Goal: Use online tool/utility: Utilize a website feature to perform a specific function

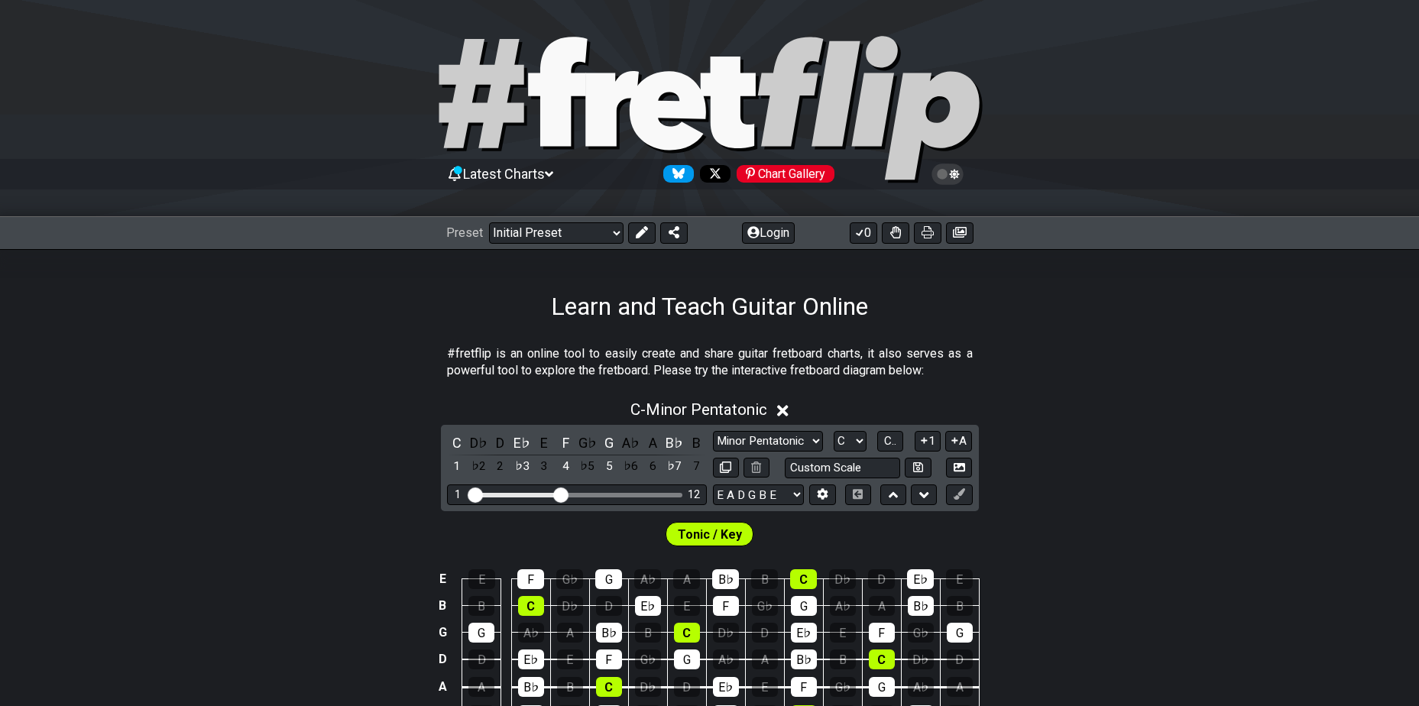
click at [954, 173] on icon at bounding box center [954, 174] width 10 height 11
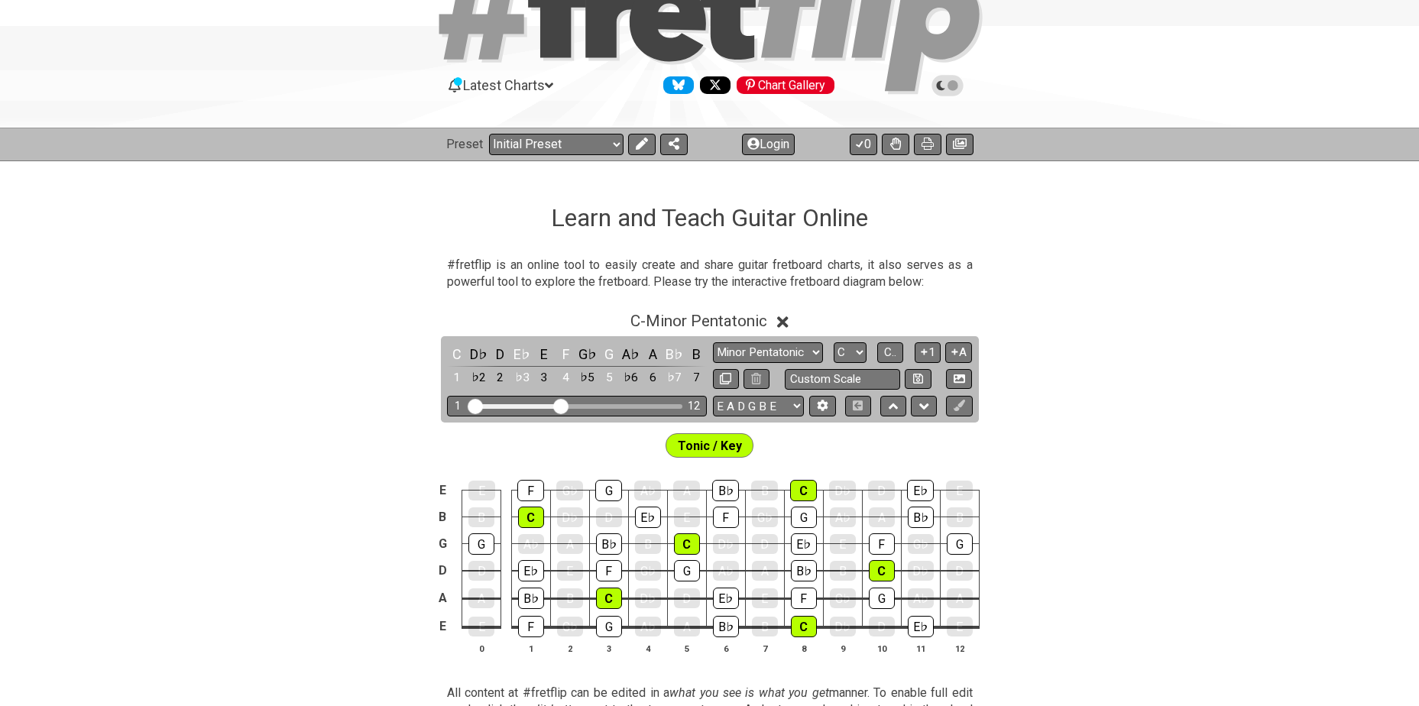
scroll to position [102, 0]
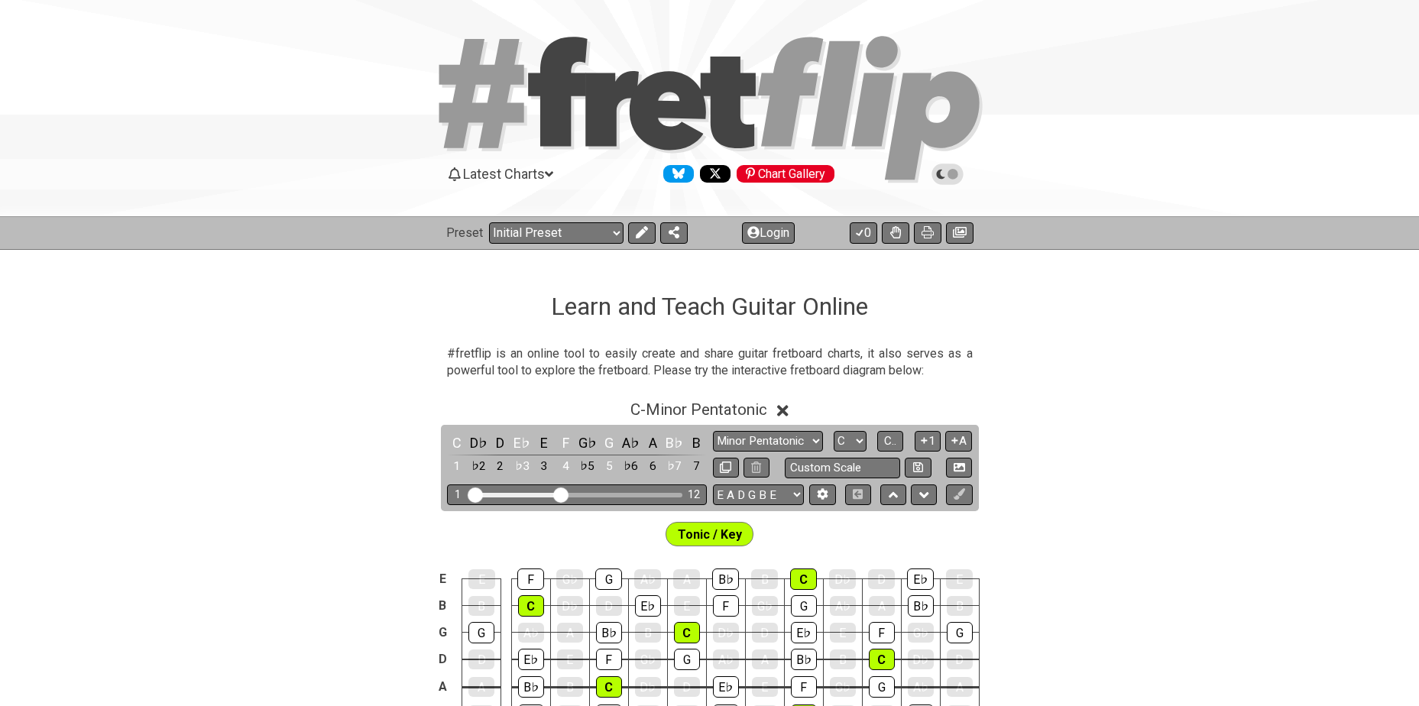
scroll to position [102, 0]
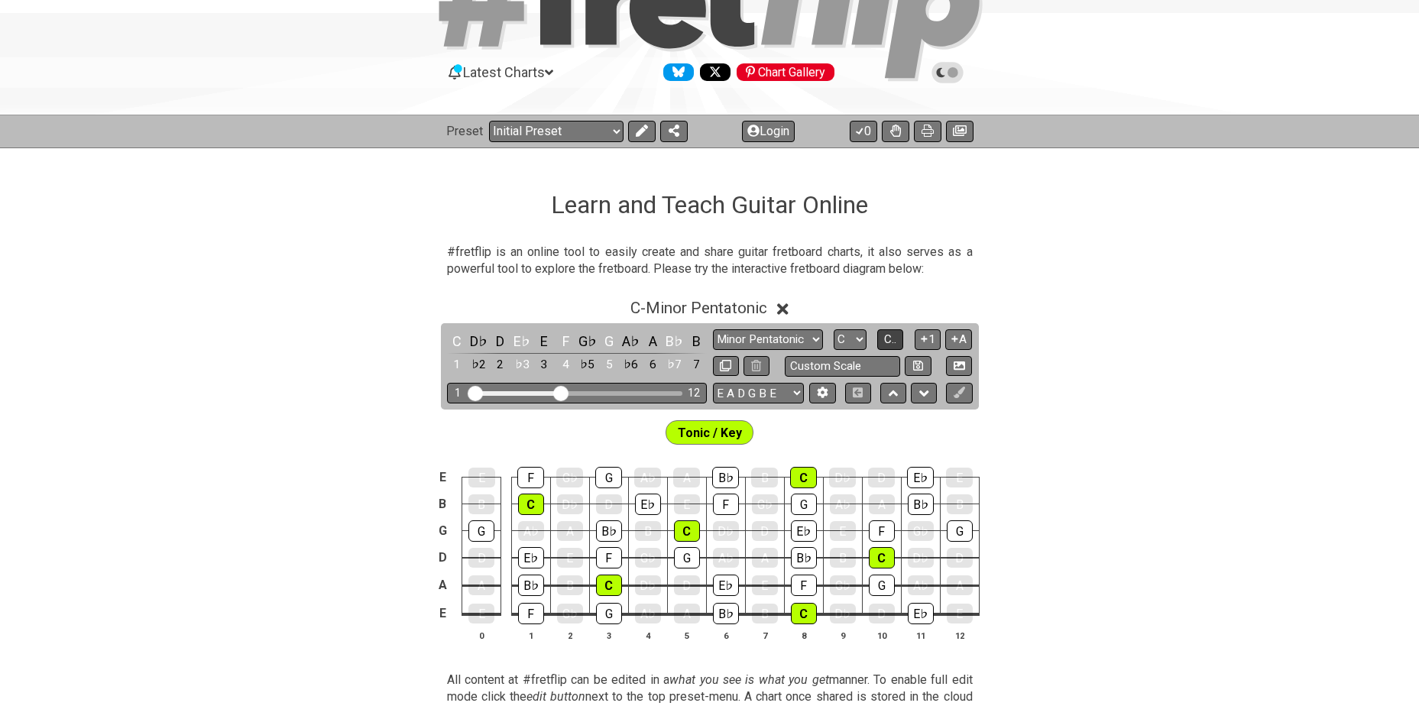
click at [887, 342] on span "C.." at bounding box center [890, 339] width 12 height 14
click at [887, 342] on span "..." at bounding box center [890, 339] width 7 height 14
click at [857, 341] on select "A♭ A A♯ B♭ B C C♯ D♭ D D♯ E♭ E F F♯ G♭ G G♯" at bounding box center [850, 339] width 33 height 21
select select "Bb"
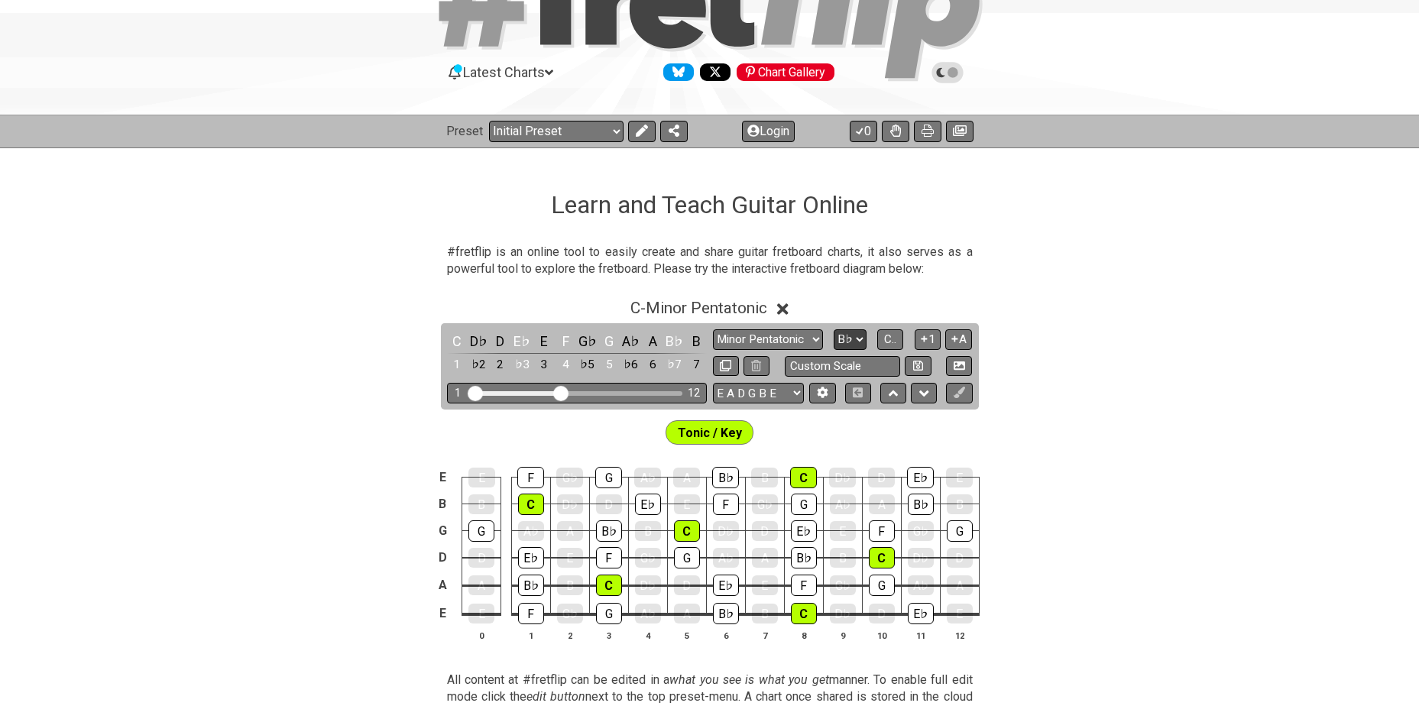
click at [834, 329] on select "A♭ A A♯ B♭ B C C♯ D♭ D D♯ E♭ E F F♯ G♭ G G♯" at bounding box center [850, 339] width 33 height 21
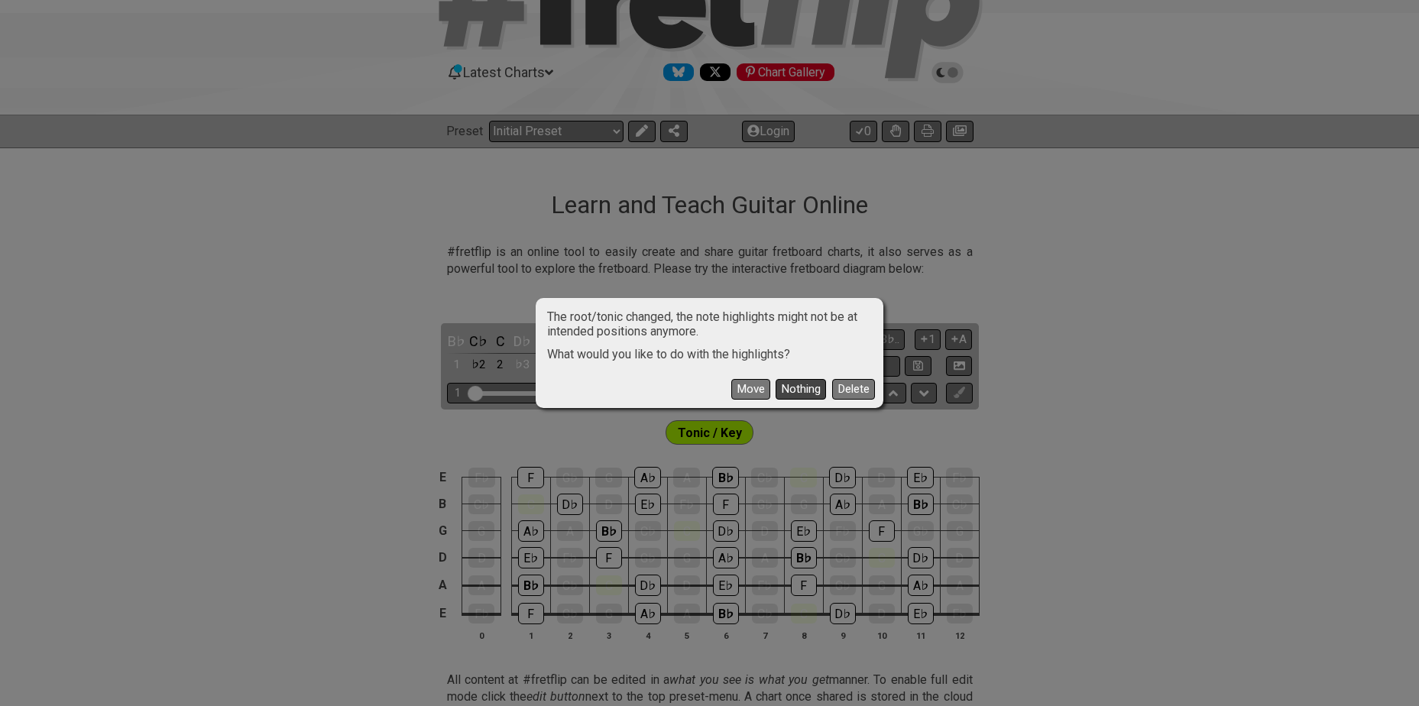
click at [803, 384] on button "Nothing" at bounding box center [801, 389] width 50 height 21
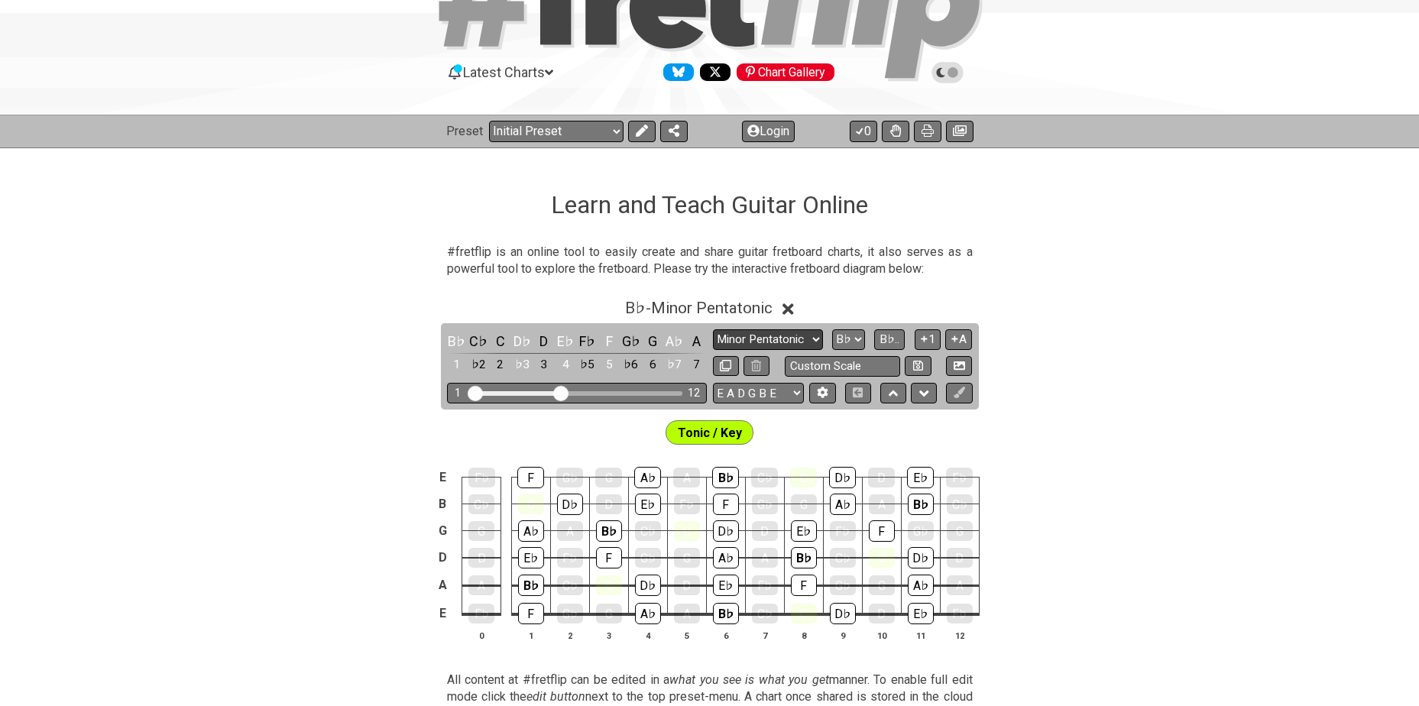
click at [774, 338] on select "Minor Pentatonic Click to edit Minor Pentatonic Major Pentatonic Minor Blues Ma…" at bounding box center [768, 339] width 110 height 21
select select "Major / [PERSON_NAME]"
click at [713, 329] on select "Minor Pentatonic Click to edit Minor Pentatonic Major Pentatonic Minor Blues Ma…" at bounding box center [768, 339] width 110 height 21
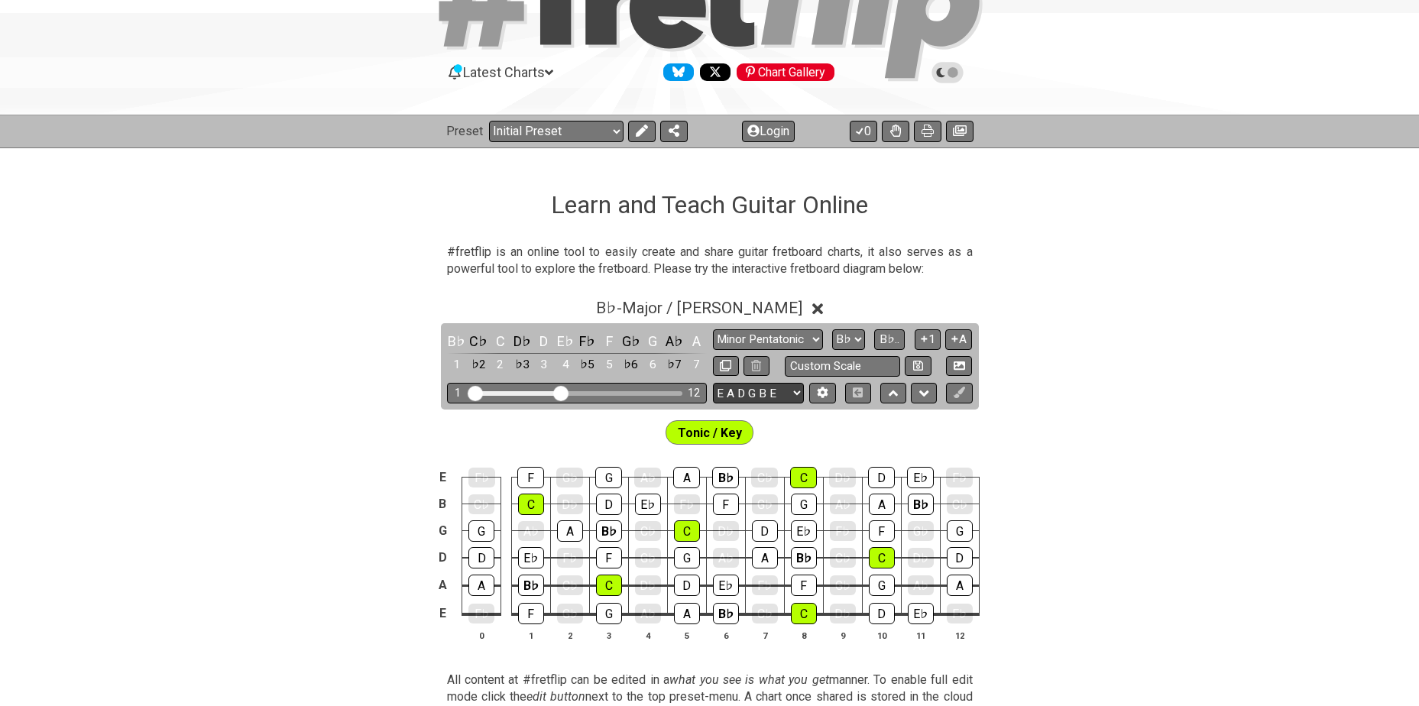
click at [766, 397] on select "E A D G B E E A D G B E E A D G B E B E A D F♯ B A D G C E A D A D G B E E♭ A♭ …" at bounding box center [758, 393] width 91 height 21
select select "A D G C F A D"
click at [713, 383] on select "E A D G B E E A D G B E E A D G B E B E A D F♯ B A D G C E A D A D G B E E♭ A♭ …" at bounding box center [758, 393] width 91 height 21
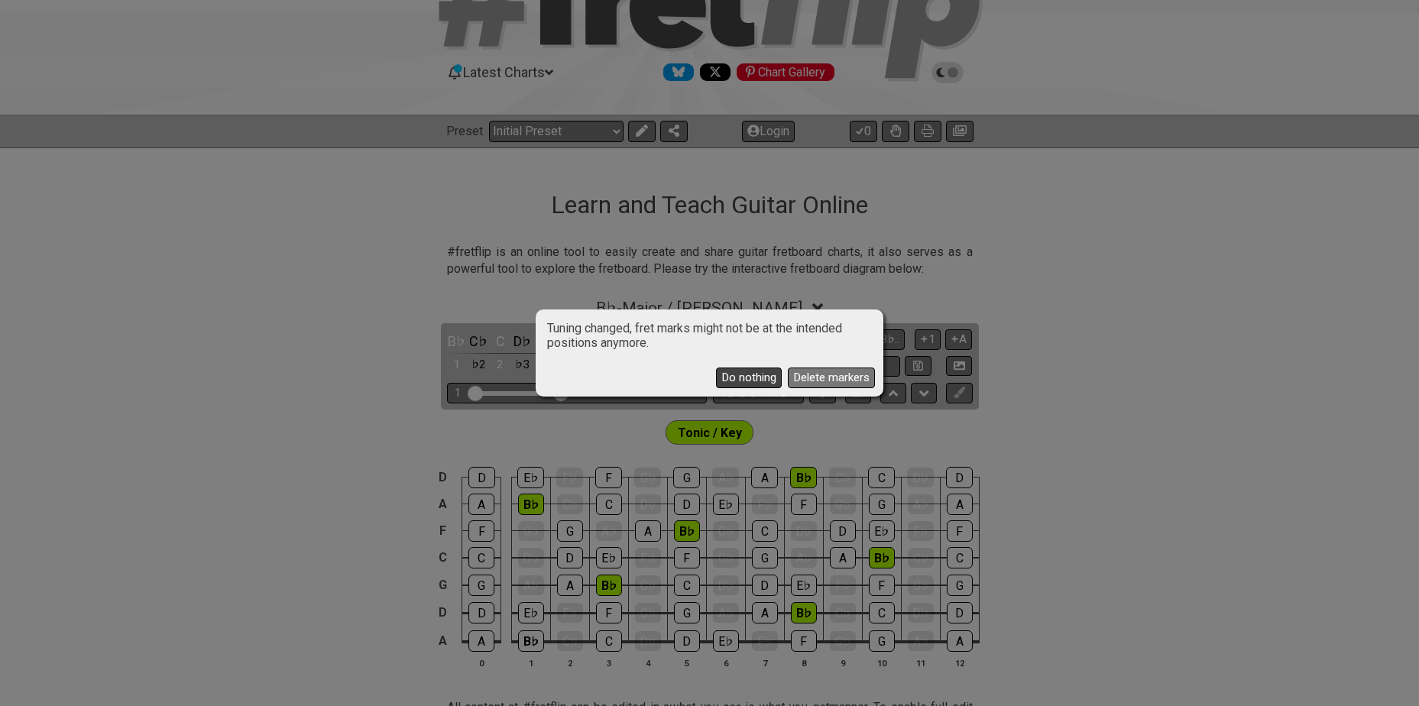
click at [761, 377] on button "Do nothing" at bounding box center [749, 378] width 66 height 21
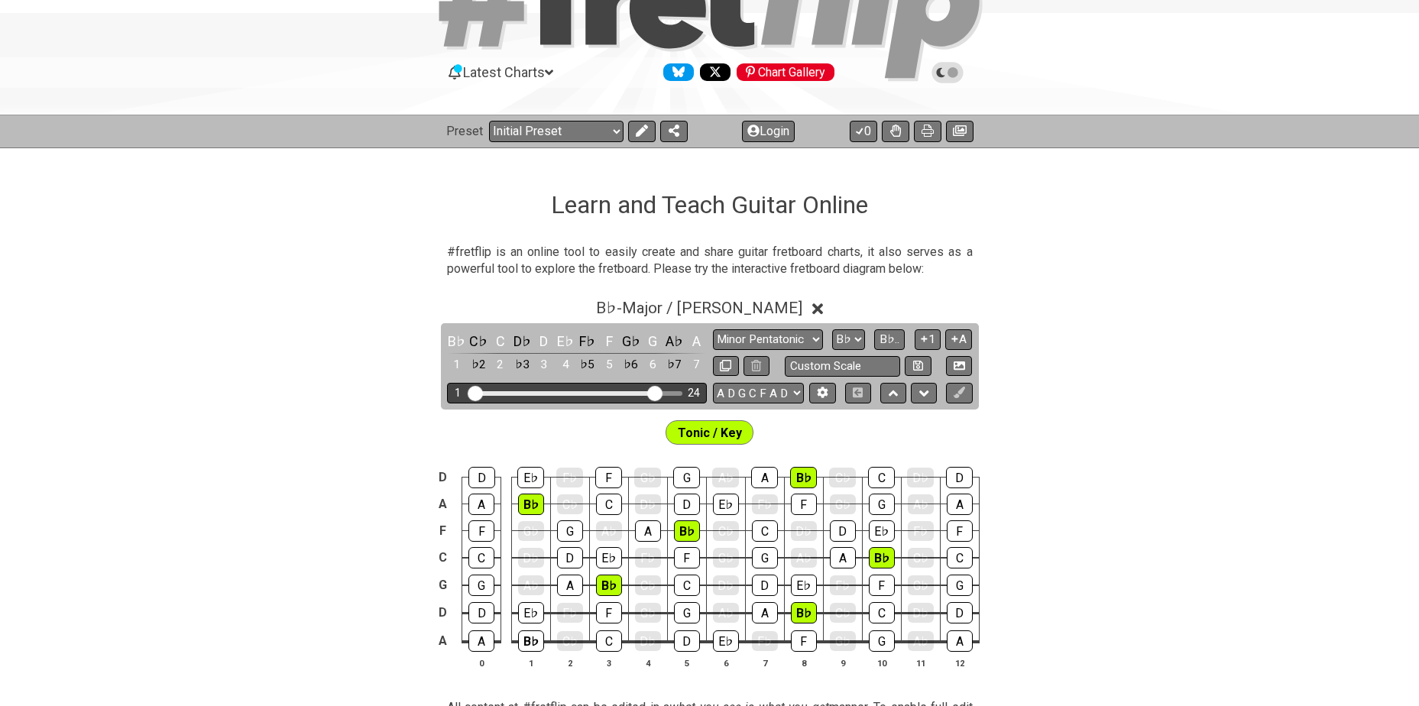
drag, startPoint x: 562, startPoint y: 398, endPoint x: 658, endPoint y: 403, distance: 95.7
click at [658, 392] on input "Visible fret range" at bounding box center [576, 392] width 217 height 0
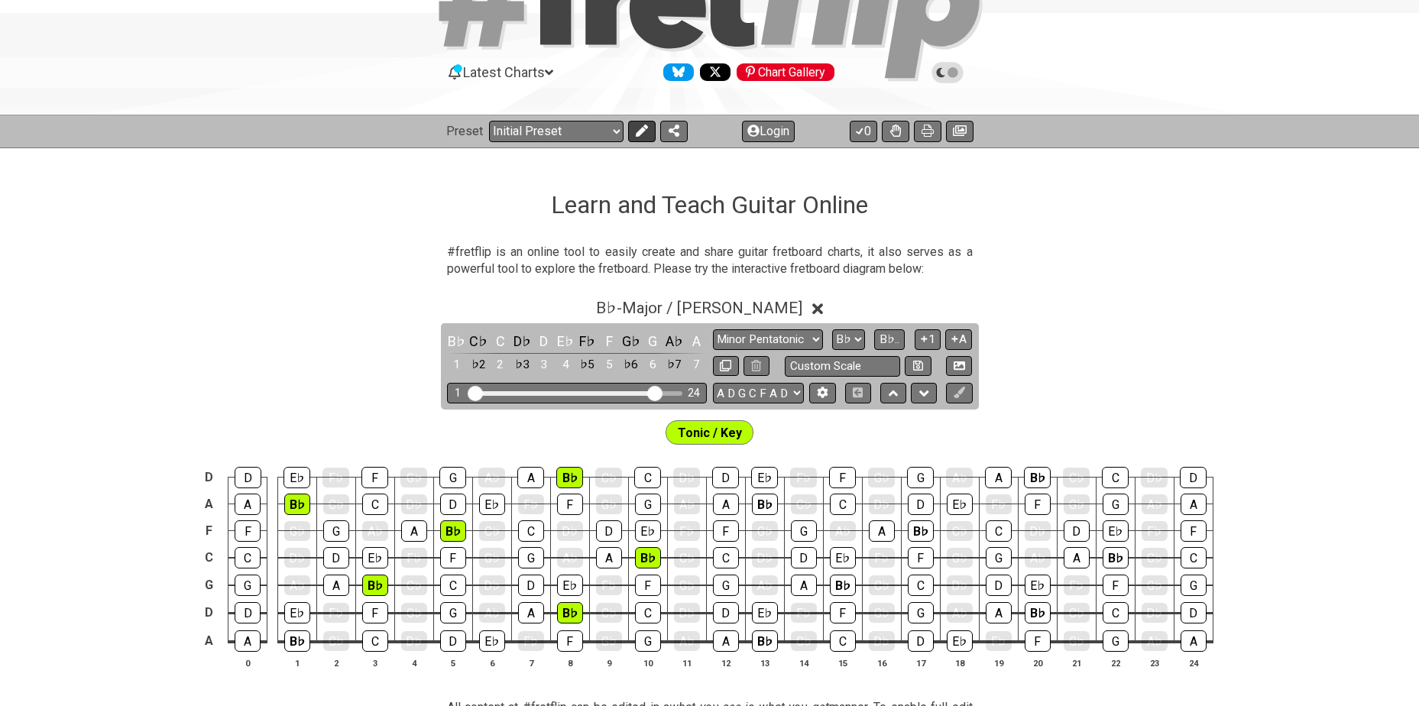
click at [630, 129] on button at bounding box center [642, 131] width 28 height 21
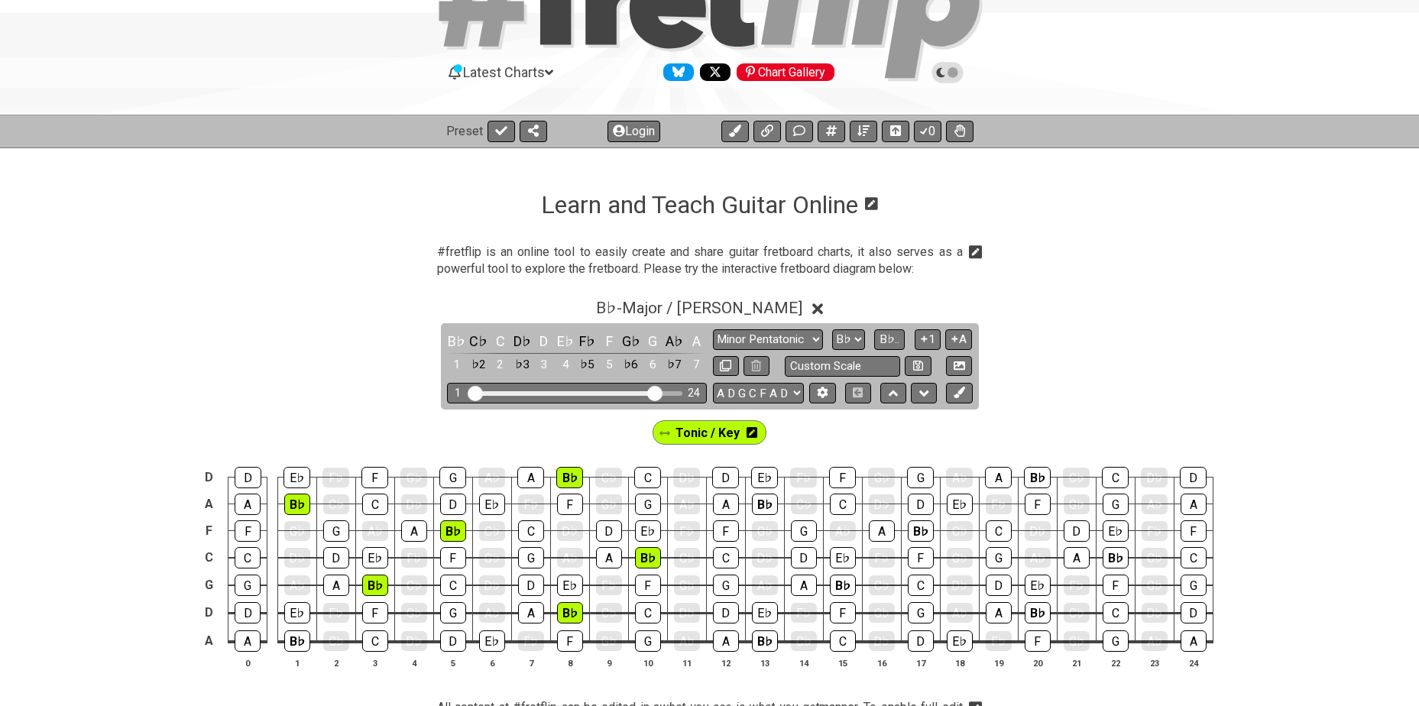
click at [753, 429] on icon at bounding box center [752, 432] width 11 height 11
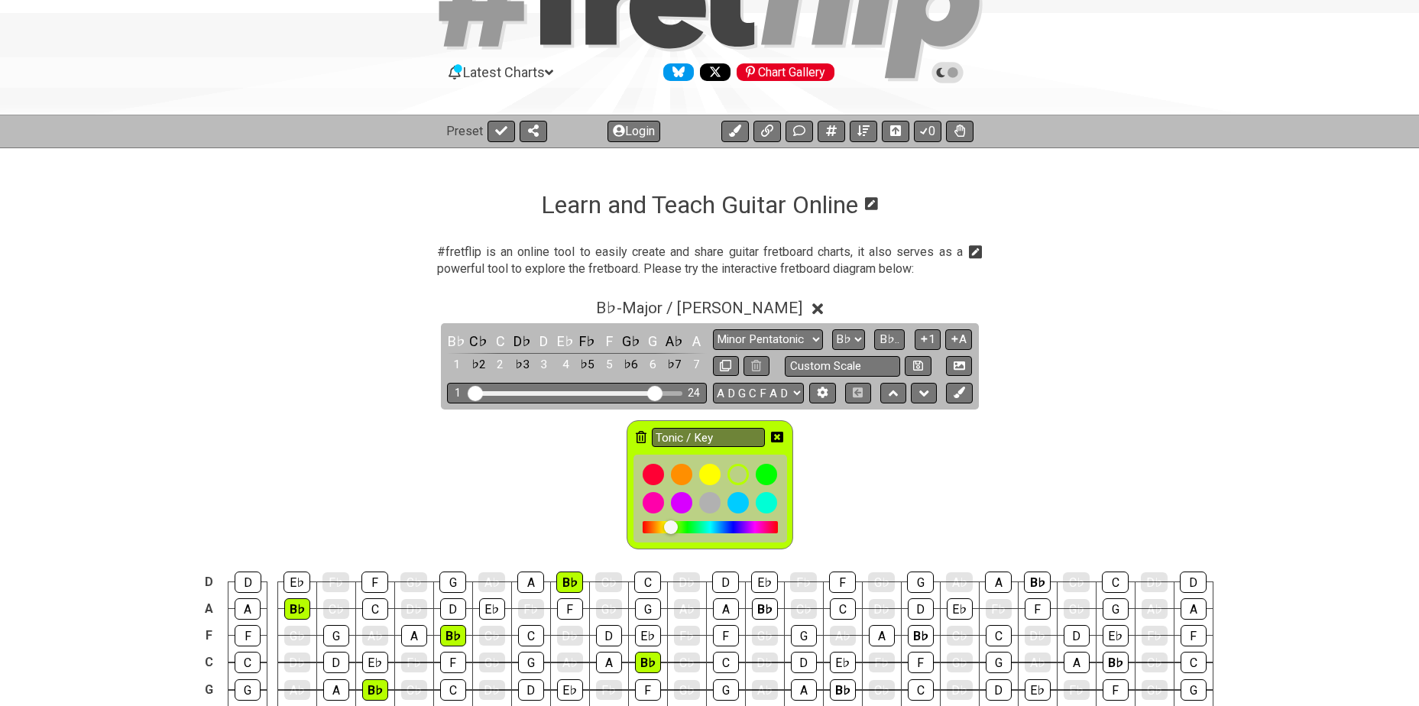
click at [637, 436] on icon at bounding box center [641, 437] width 11 height 12
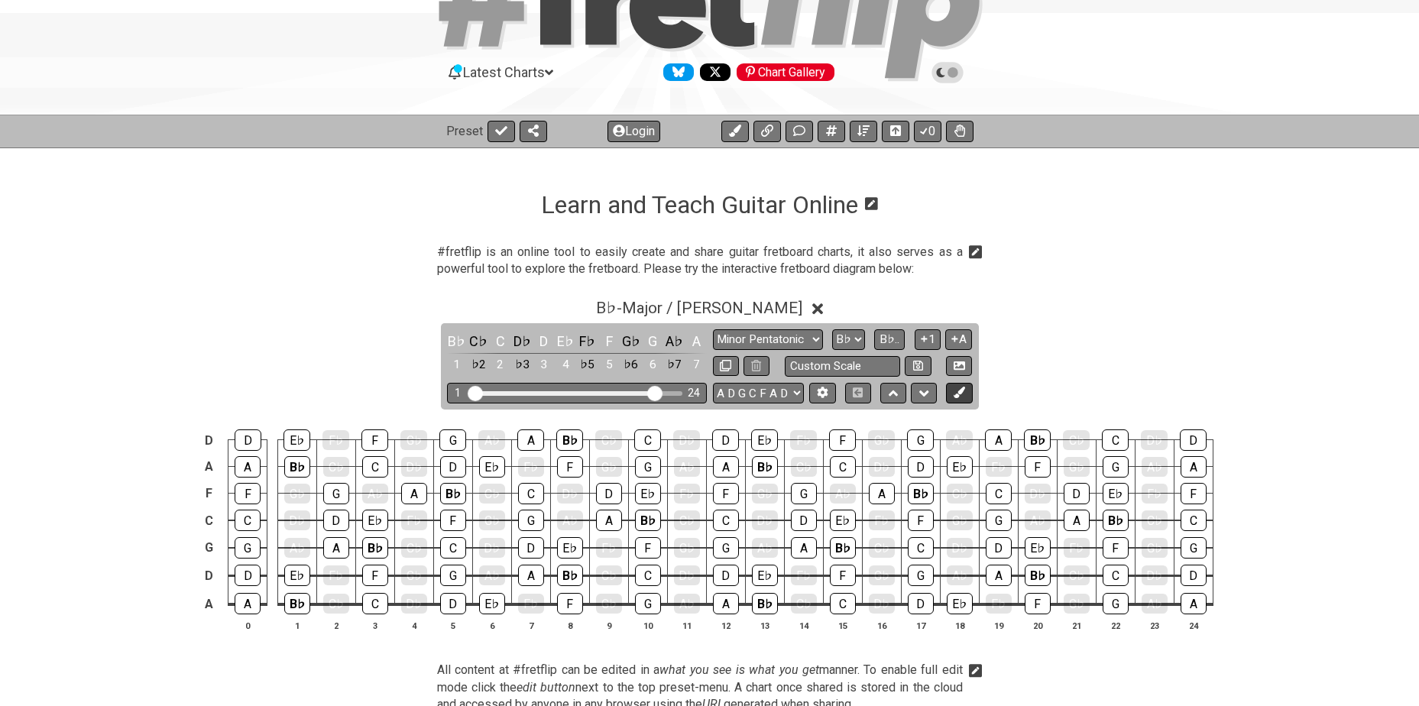
click at [954, 394] on icon at bounding box center [959, 392] width 11 height 11
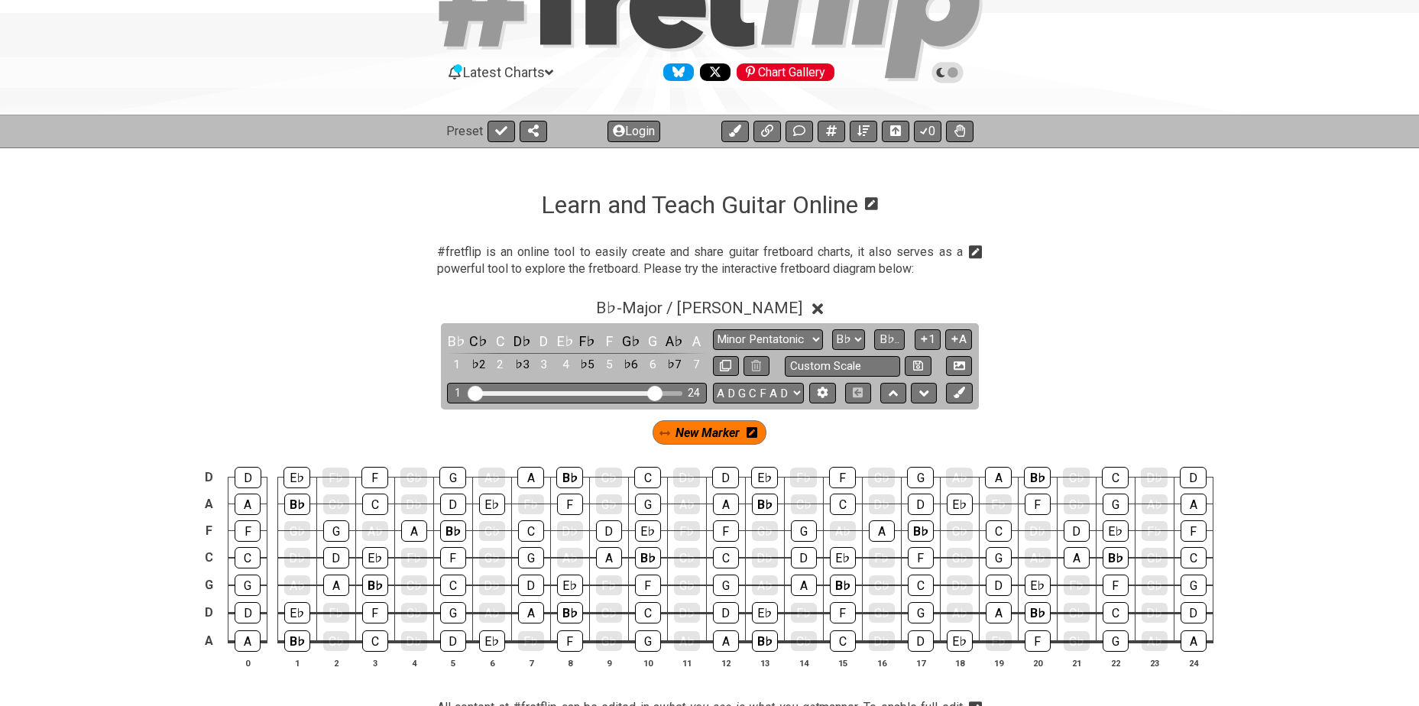
click at [750, 431] on icon at bounding box center [752, 432] width 11 height 11
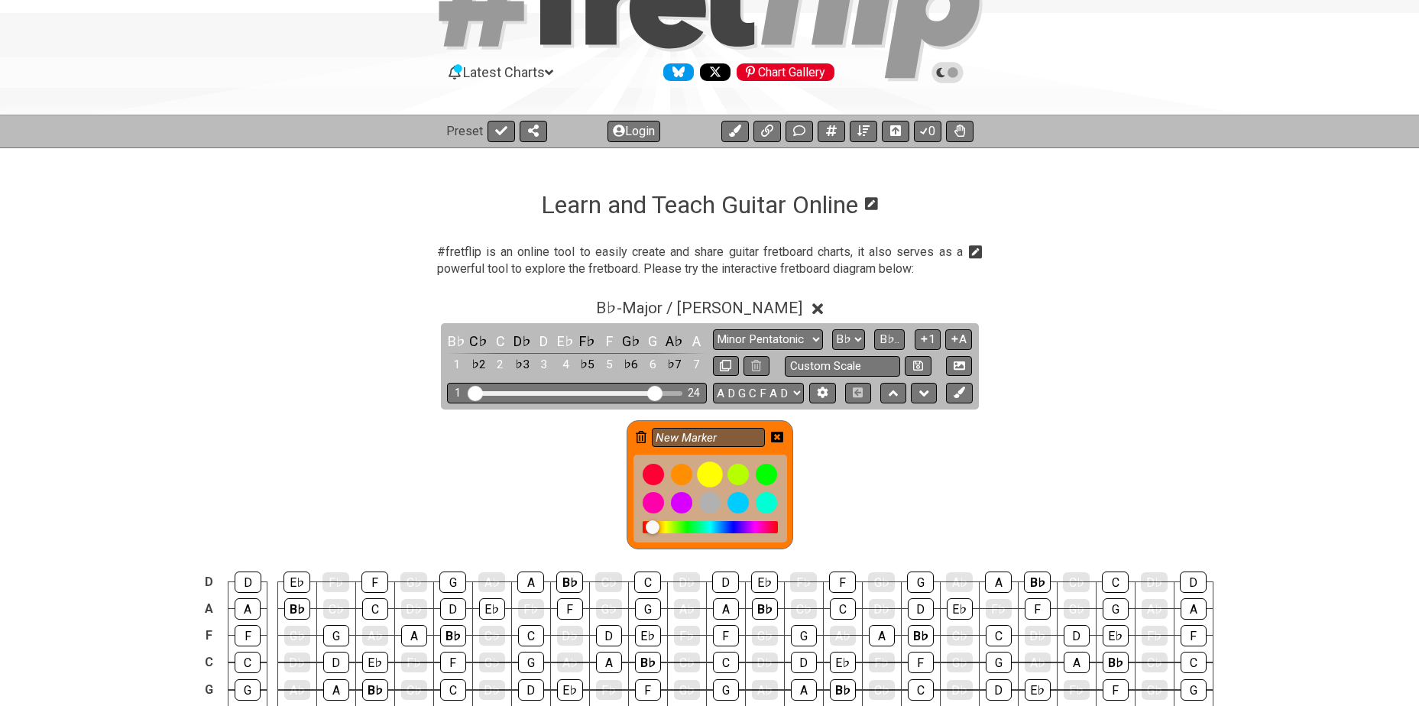
click at [712, 476] on div at bounding box center [710, 475] width 26 height 26
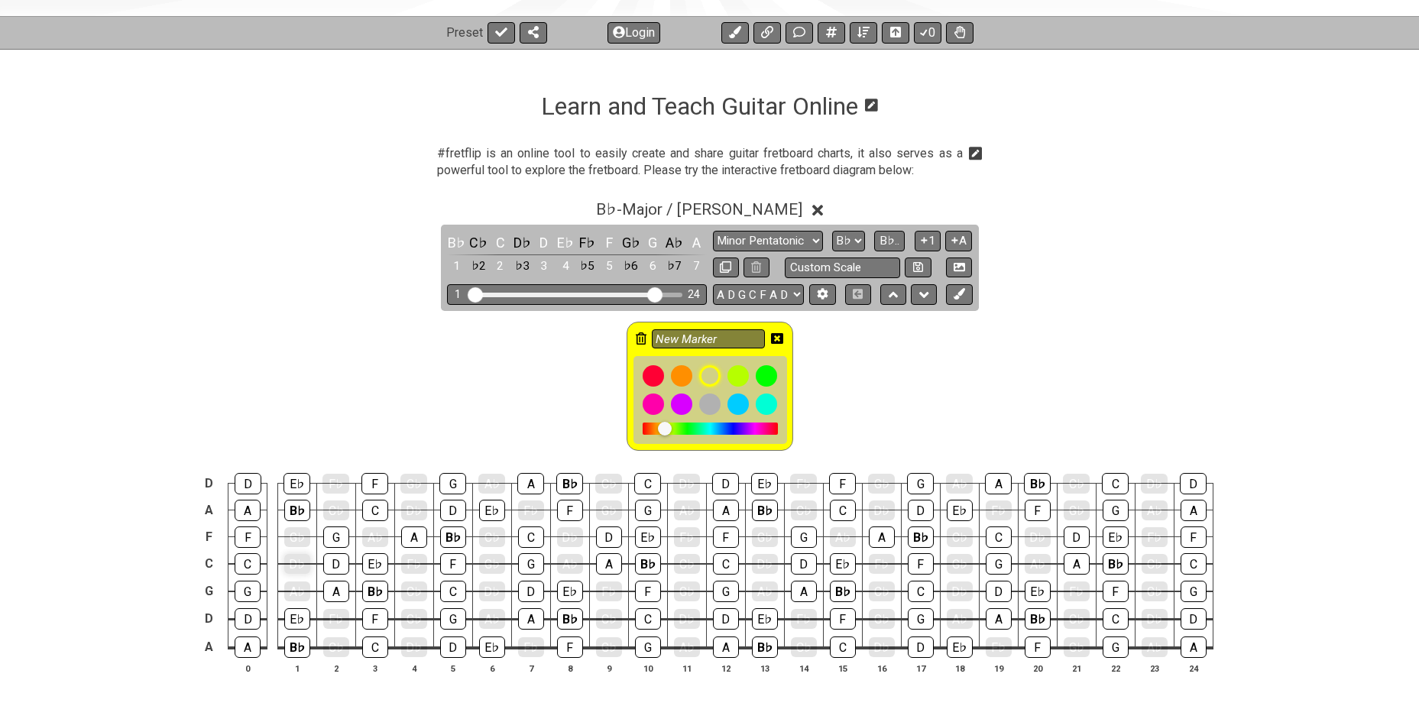
scroll to position [203, 0]
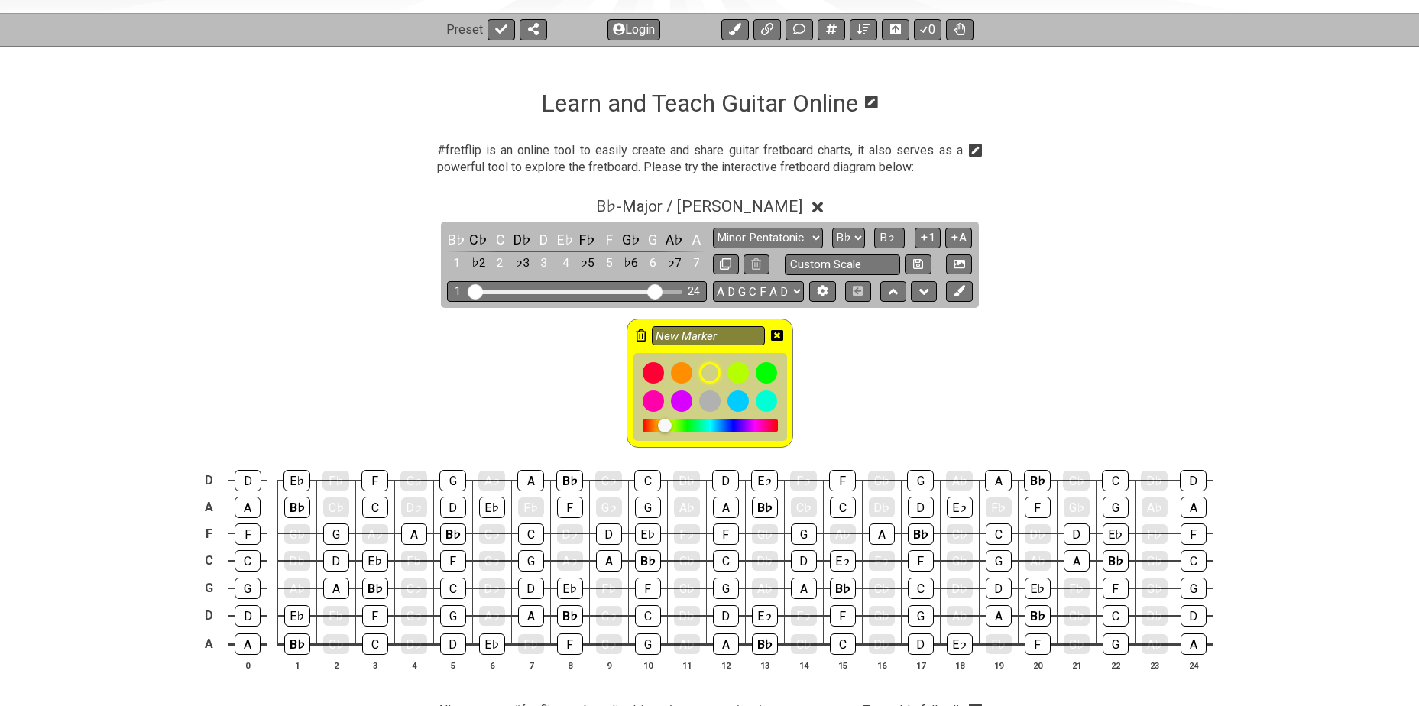
drag, startPoint x: 287, startPoint y: 640, endPoint x: 310, endPoint y: 630, distance: 25.7
click at [290, 642] on div "B♭" at bounding box center [297, 643] width 26 height 21
click at [293, 500] on div "B♭" at bounding box center [297, 507] width 26 height 21
click at [371, 587] on div "B♭" at bounding box center [375, 588] width 26 height 21
click at [452, 534] on div "B♭" at bounding box center [453, 533] width 26 height 21
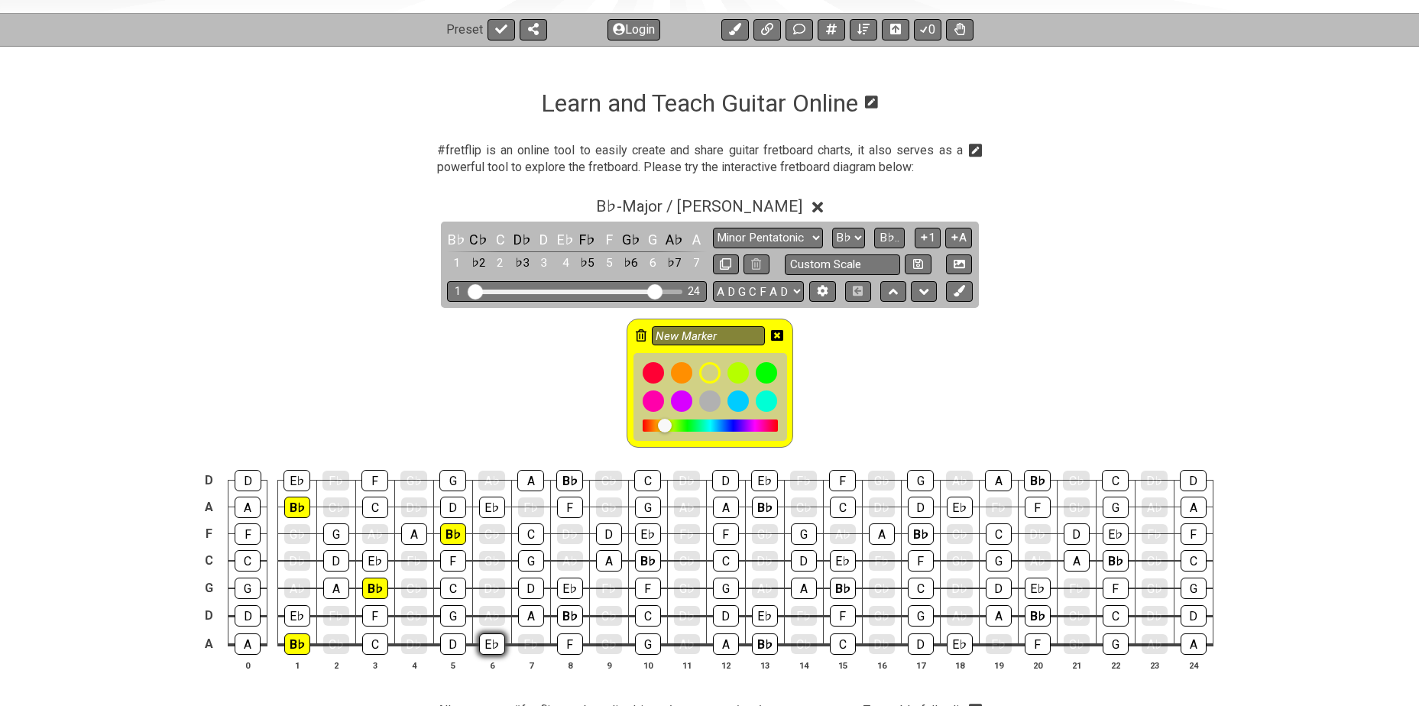
click at [488, 640] on div "E♭" at bounding box center [492, 643] width 26 height 21
click at [575, 479] on div "B♭" at bounding box center [569, 480] width 27 height 21
click at [564, 614] on div "B♭" at bounding box center [570, 615] width 26 height 21
click at [646, 552] on div "B♭" at bounding box center [648, 560] width 26 height 21
click at [762, 502] on div "B♭" at bounding box center [765, 507] width 26 height 21
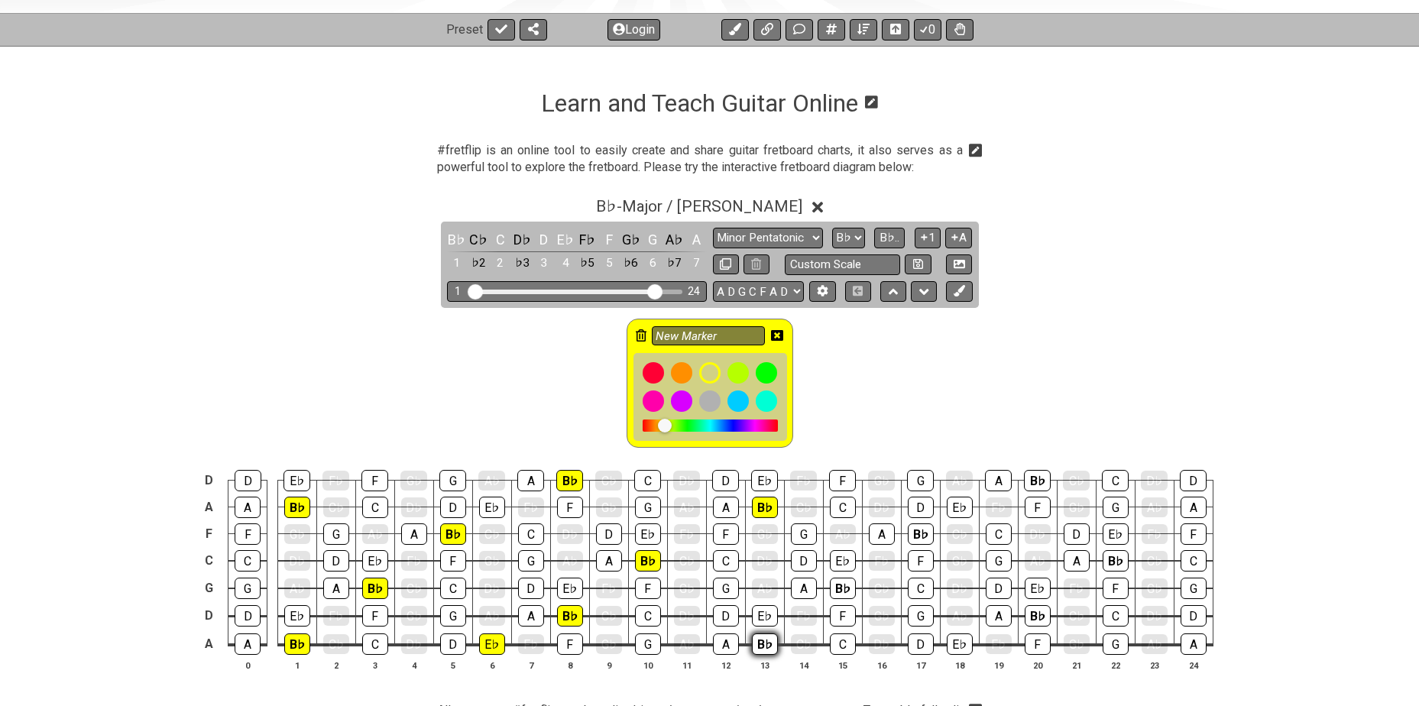
click at [758, 645] on div "B♭" at bounding box center [765, 643] width 26 height 21
click at [839, 588] on div "B♭" at bounding box center [843, 588] width 26 height 21
click at [918, 527] on div "B♭" at bounding box center [921, 533] width 26 height 21
click at [1041, 610] on div "B♭" at bounding box center [1038, 615] width 26 height 21
click at [1031, 479] on div "B♭" at bounding box center [1037, 480] width 27 height 21
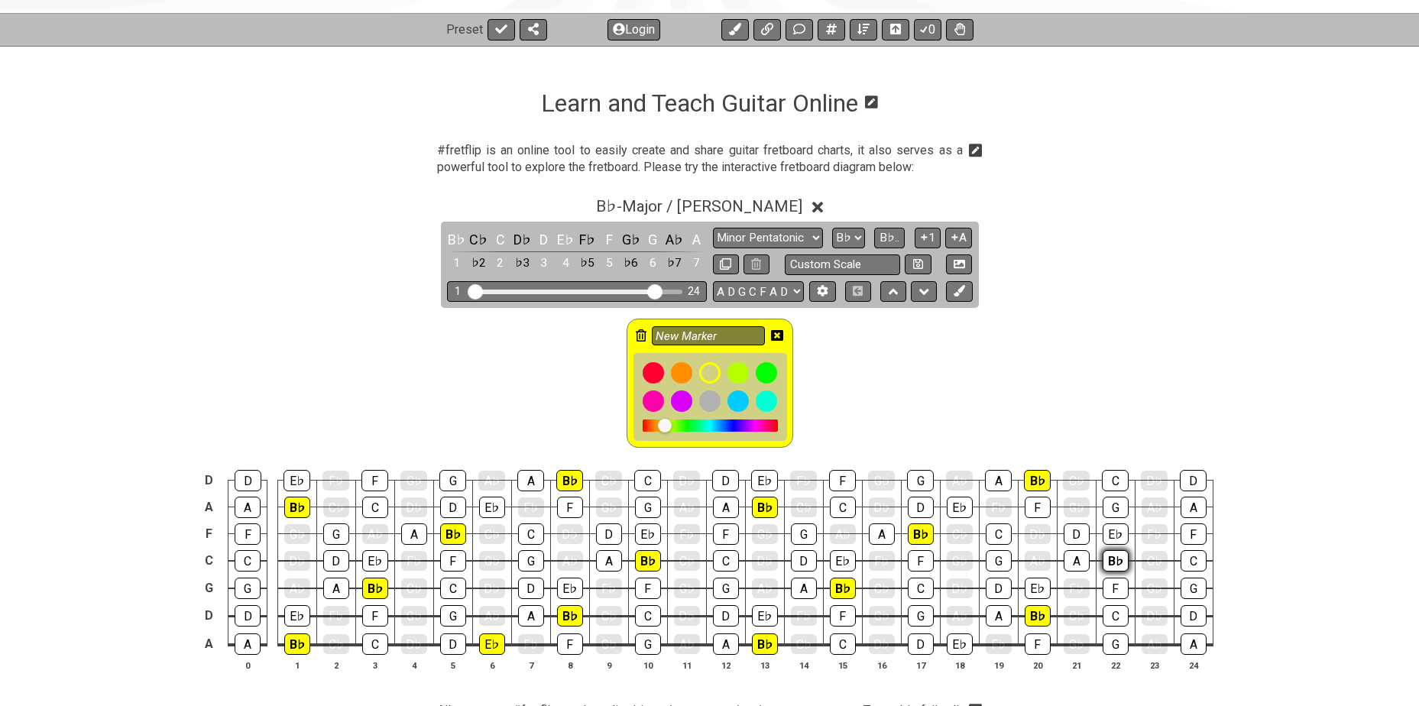
click at [1113, 563] on div "B♭" at bounding box center [1116, 560] width 26 height 21
click at [776, 337] on icon at bounding box center [777, 335] width 12 height 12
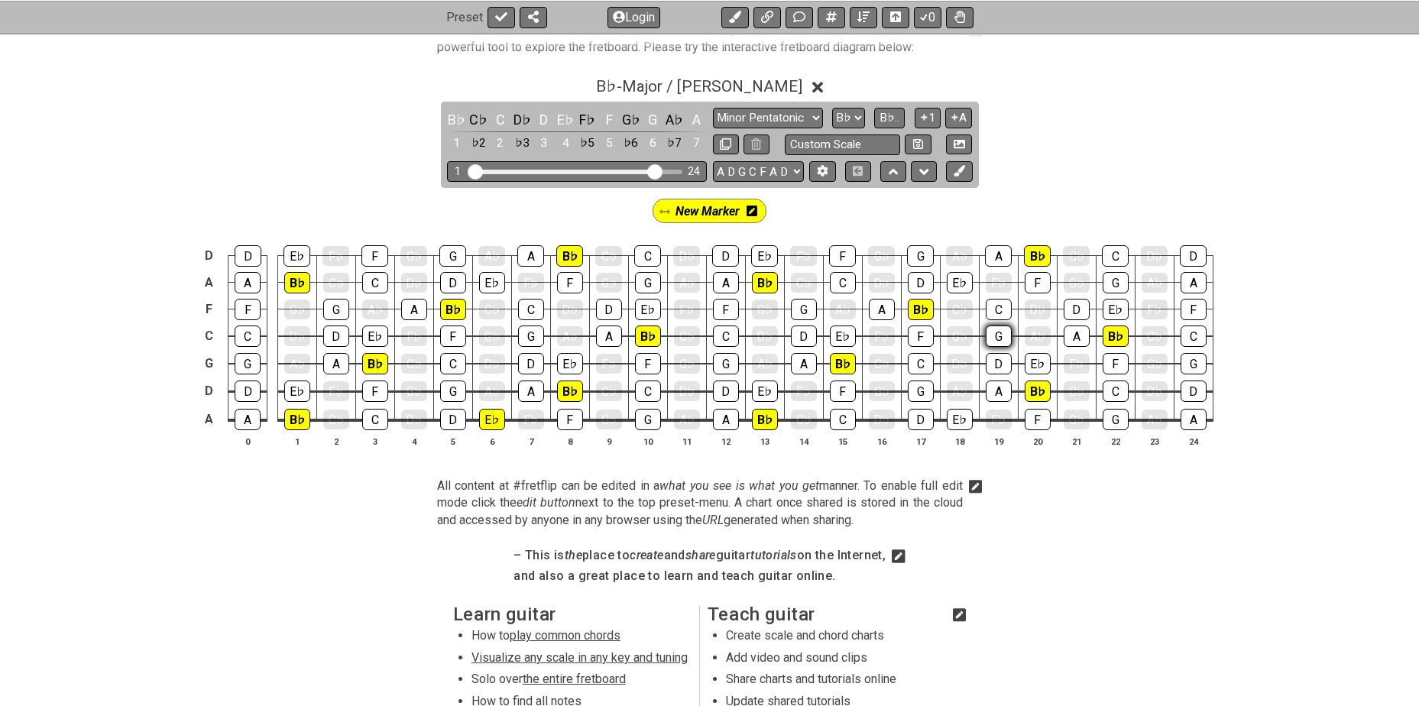
scroll to position [331, 0]
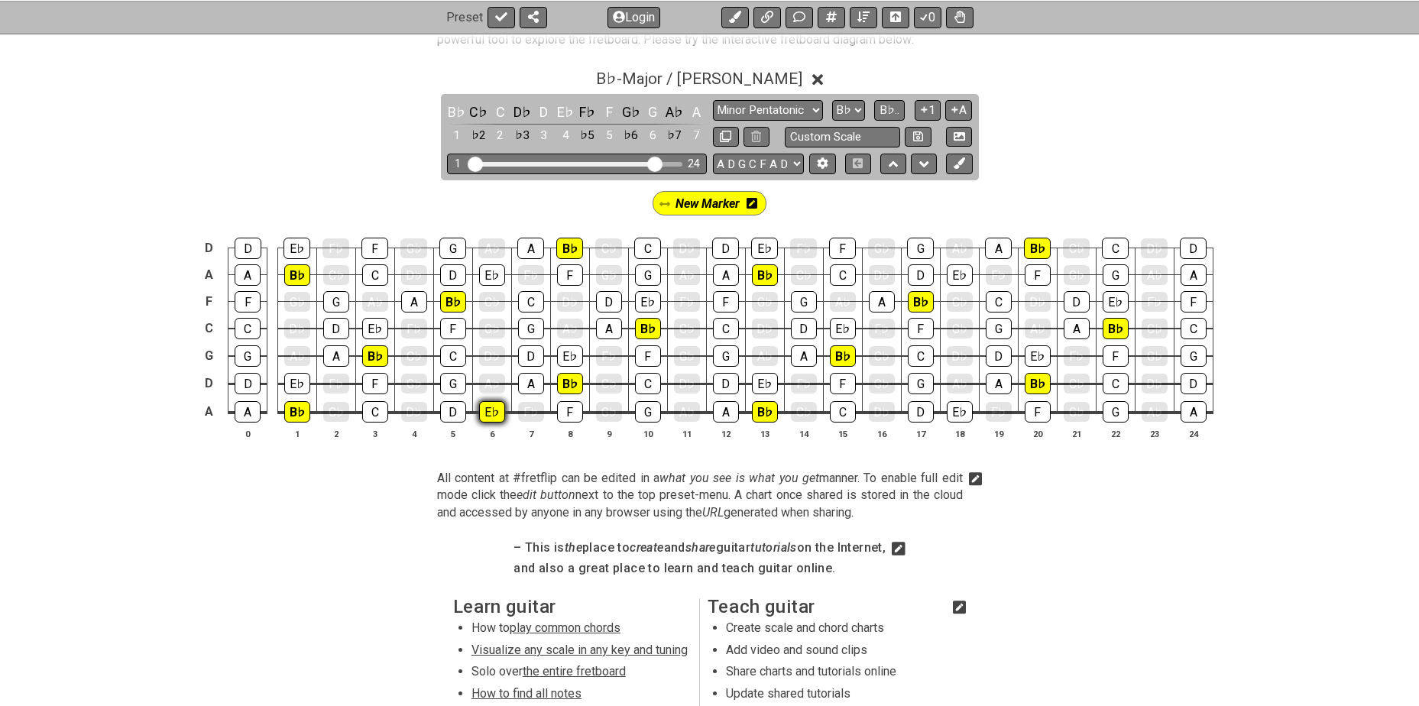
click at [493, 416] on div "E♭" at bounding box center [492, 411] width 26 height 21
